Goal: Information Seeking & Learning: Obtain resource

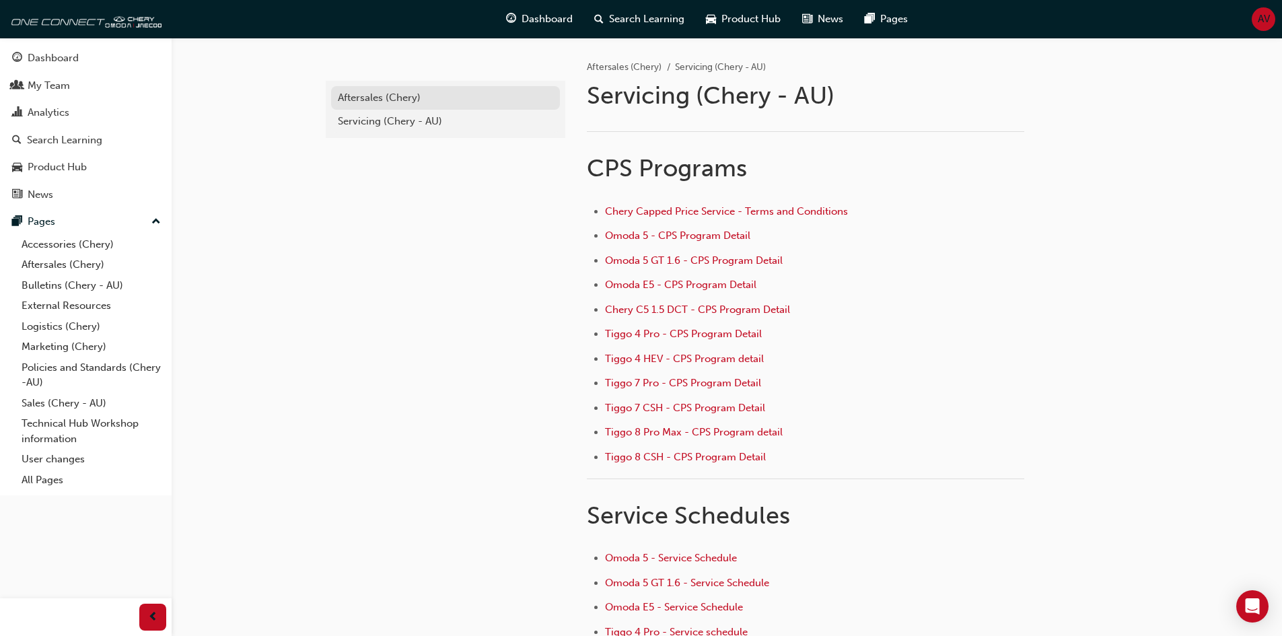
click at [357, 98] on div "Aftersales (Chery)" at bounding box center [445, 97] width 215 height 15
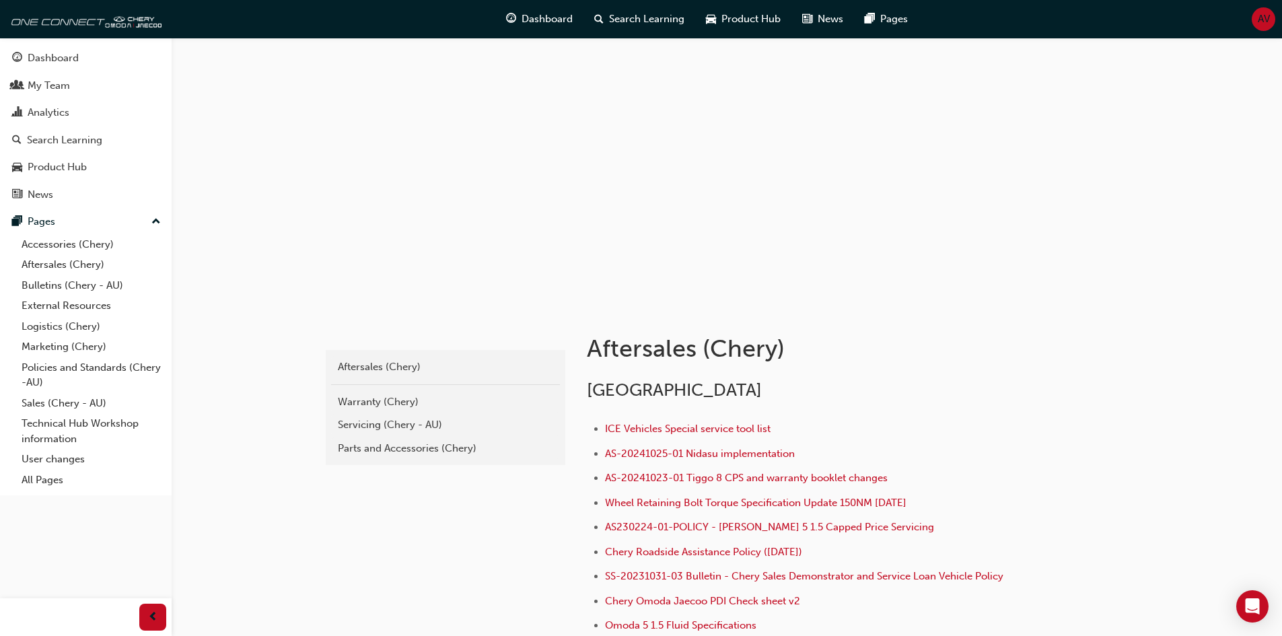
click at [401, 441] on div "Parts and Accessories (Chery)" at bounding box center [445, 448] width 215 height 15
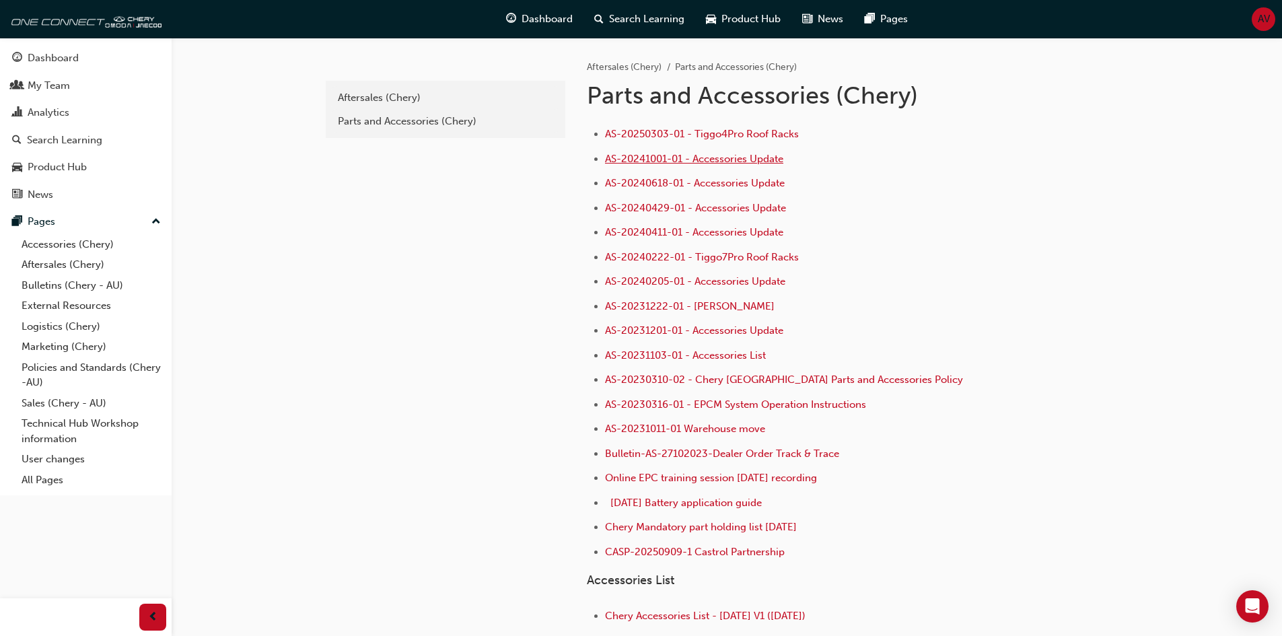
click at [654, 159] on span "AS-20241001-01 - Accessories Update" at bounding box center [694, 159] width 178 height 12
click at [682, 182] on span "AS-20240618-01 - Accessories Update" at bounding box center [695, 183] width 180 height 12
click at [650, 208] on span "AS-20240429-01 - Accessories Update" at bounding box center [695, 208] width 181 height 12
click at [701, 356] on span "AS-20231103-01 - Accessories List" at bounding box center [685, 355] width 161 height 12
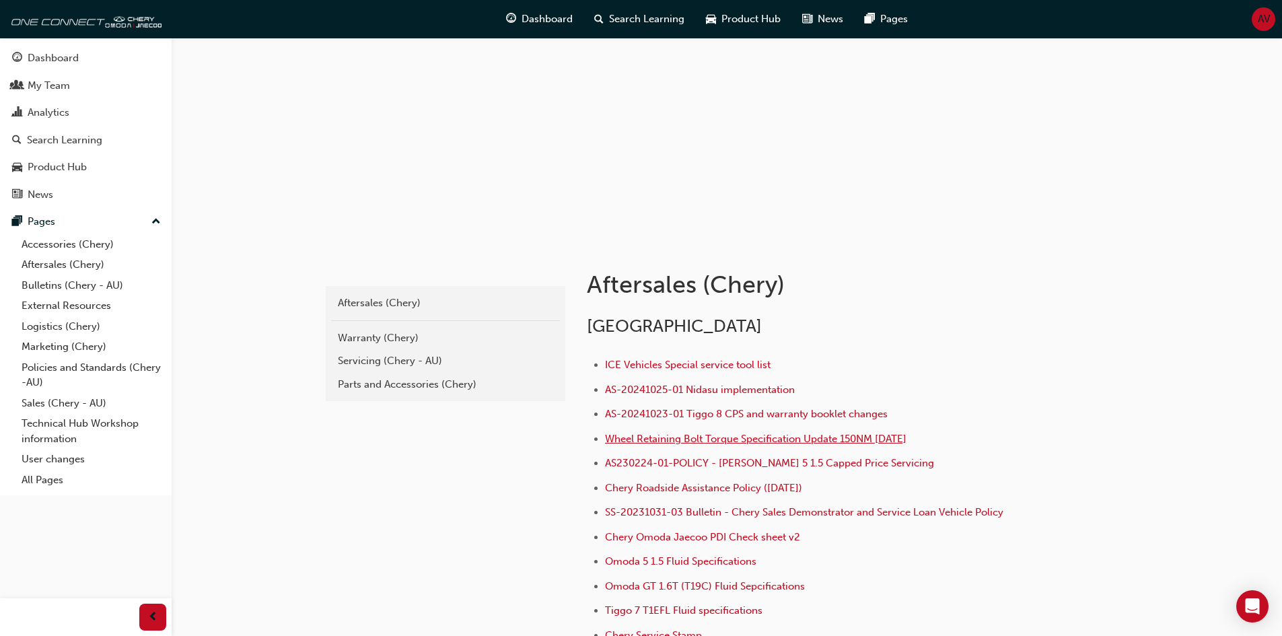
scroll to position [135, 0]
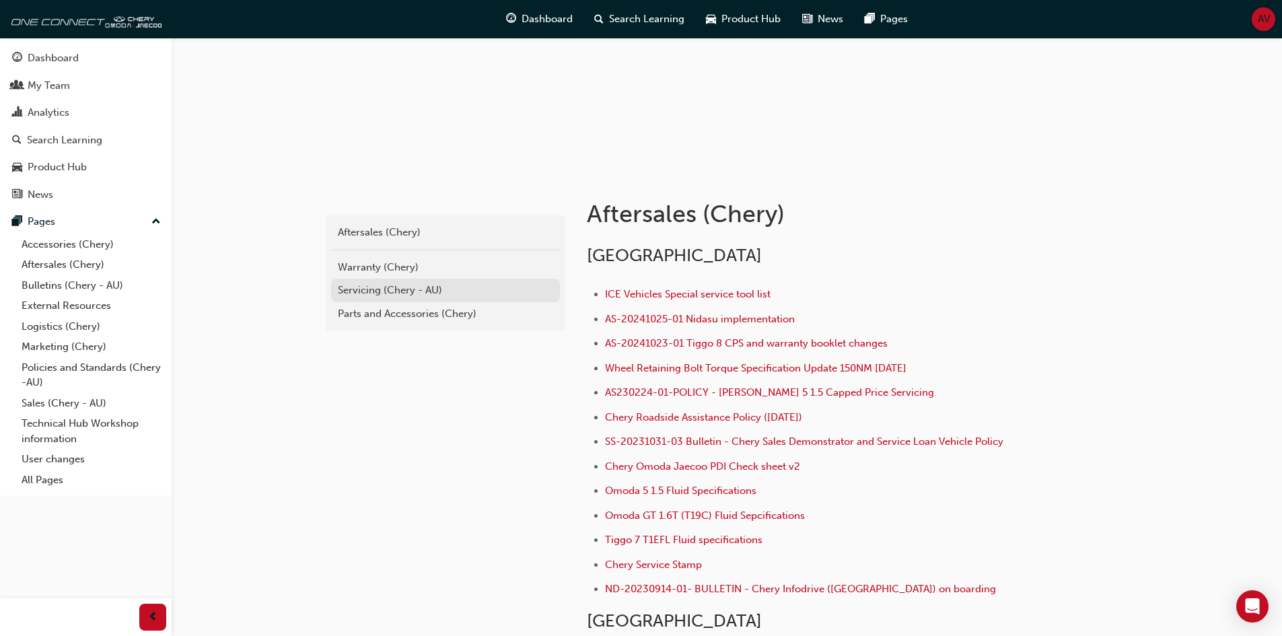
click at [365, 287] on div "Servicing (Chery - AU)" at bounding box center [445, 290] width 215 height 15
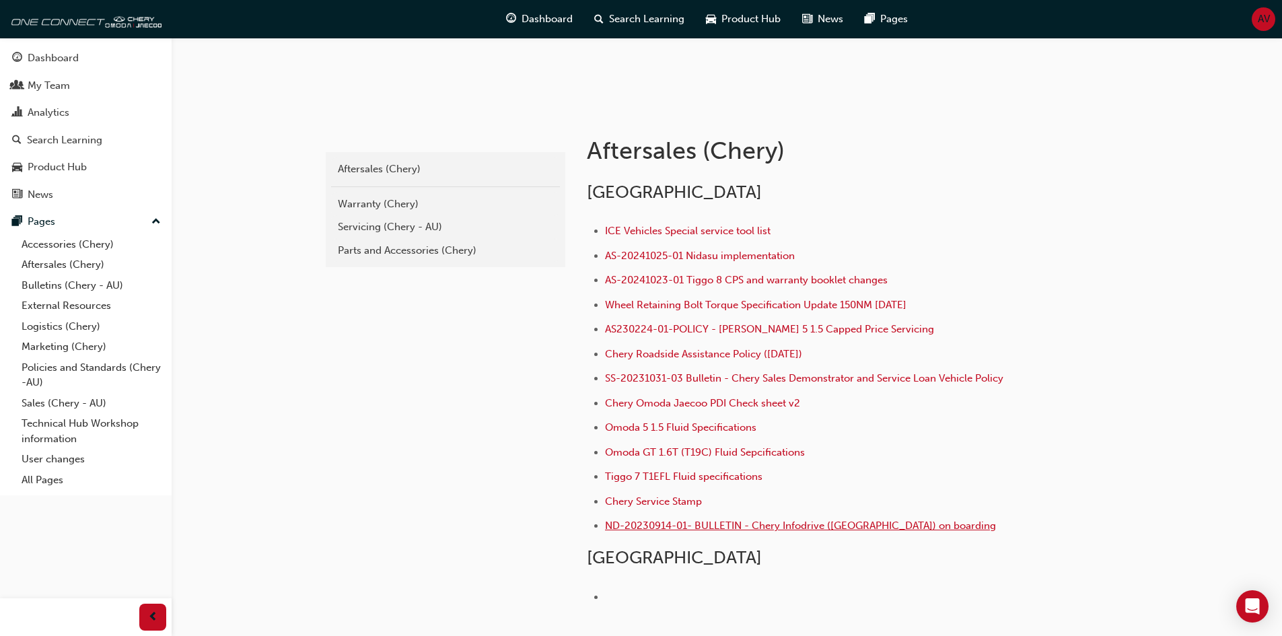
scroll to position [202, 0]
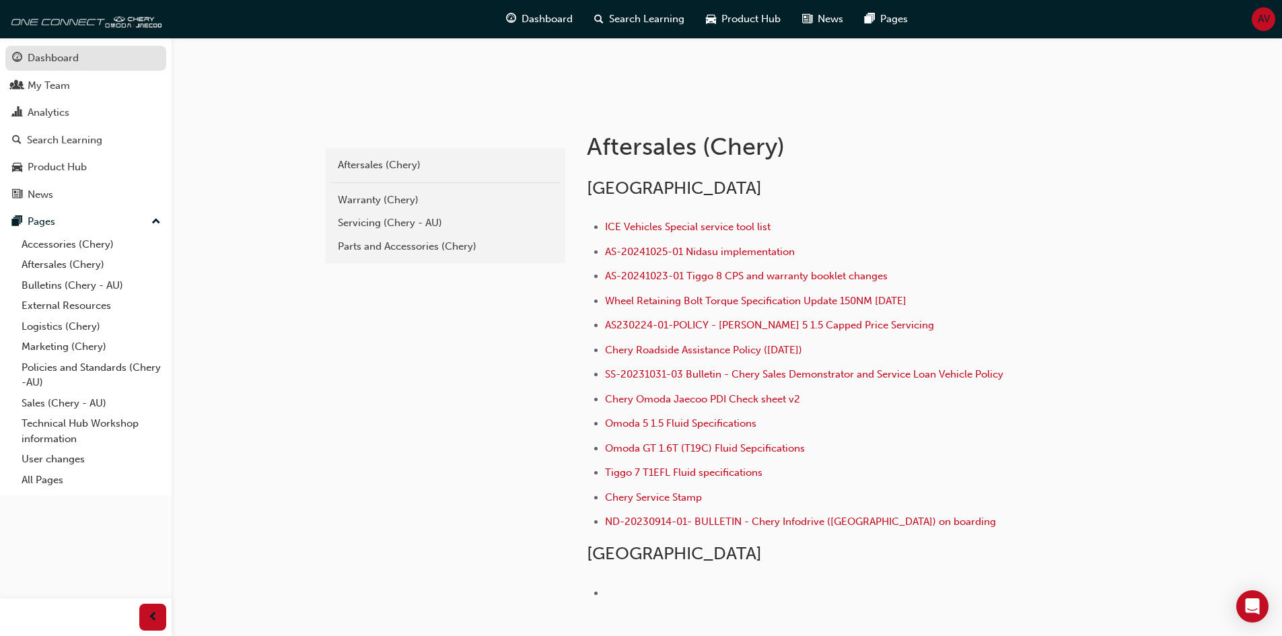
click at [48, 57] on div "Dashboard" at bounding box center [53, 57] width 51 height 15
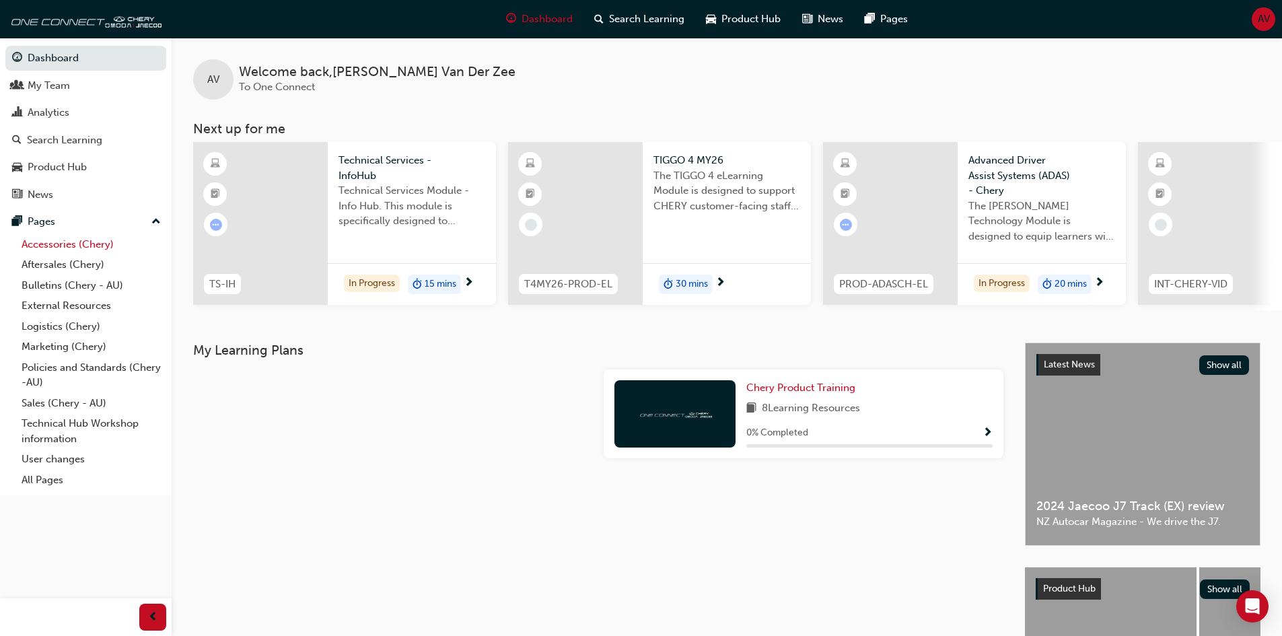
click at [64, 242] on link "Accessories (Chery)" at bounding box center [91, 244] width 150 height 21
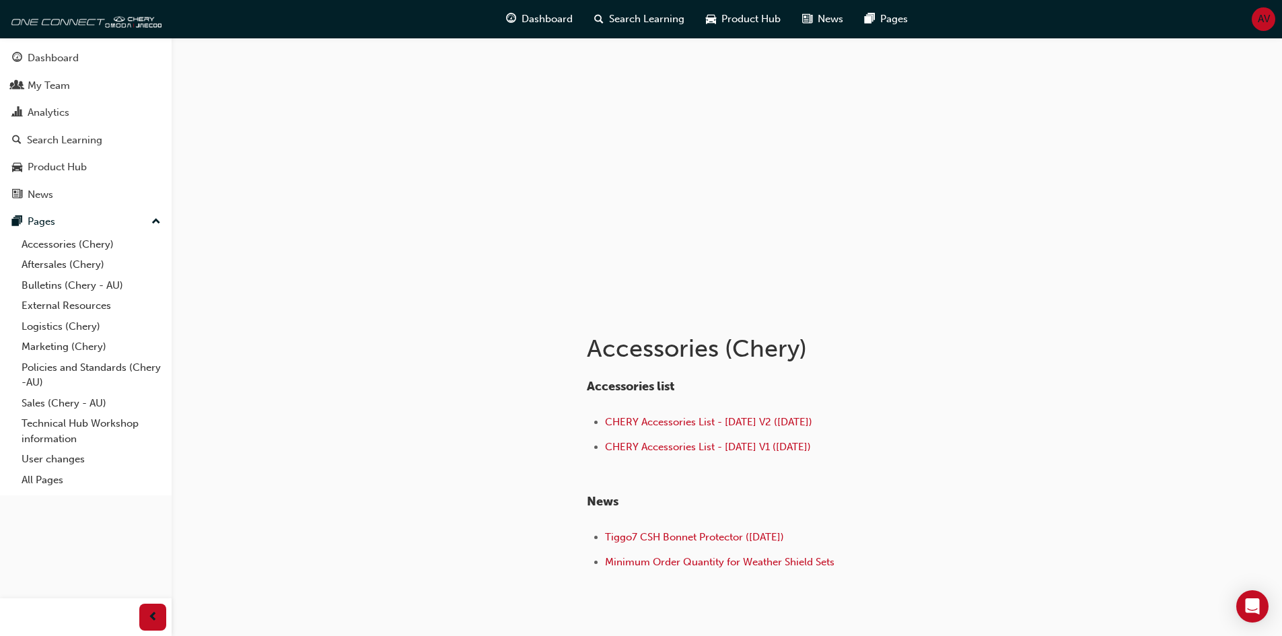
scroll to position [67, 0]
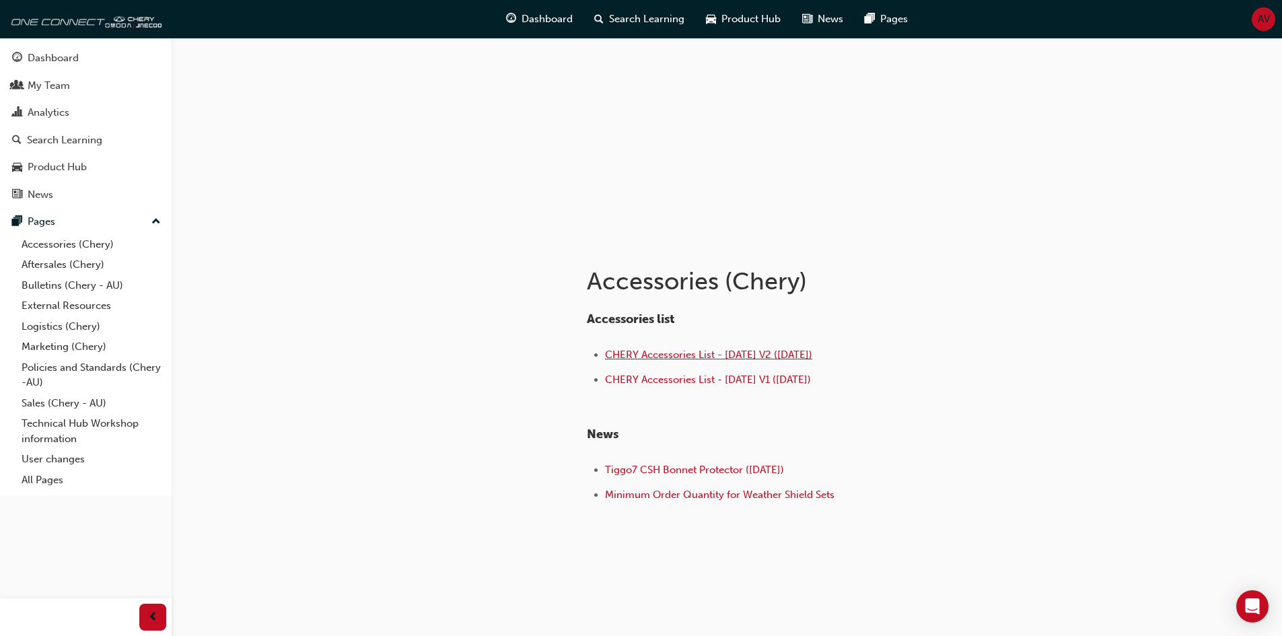
click at [678, 353] on span "CHERY Accessories List - Sep 25 V2 (18.09.25)" at bounding box center [708, 355] width 207 height 12
